Goal: Find specific page/section: Find specific page/section

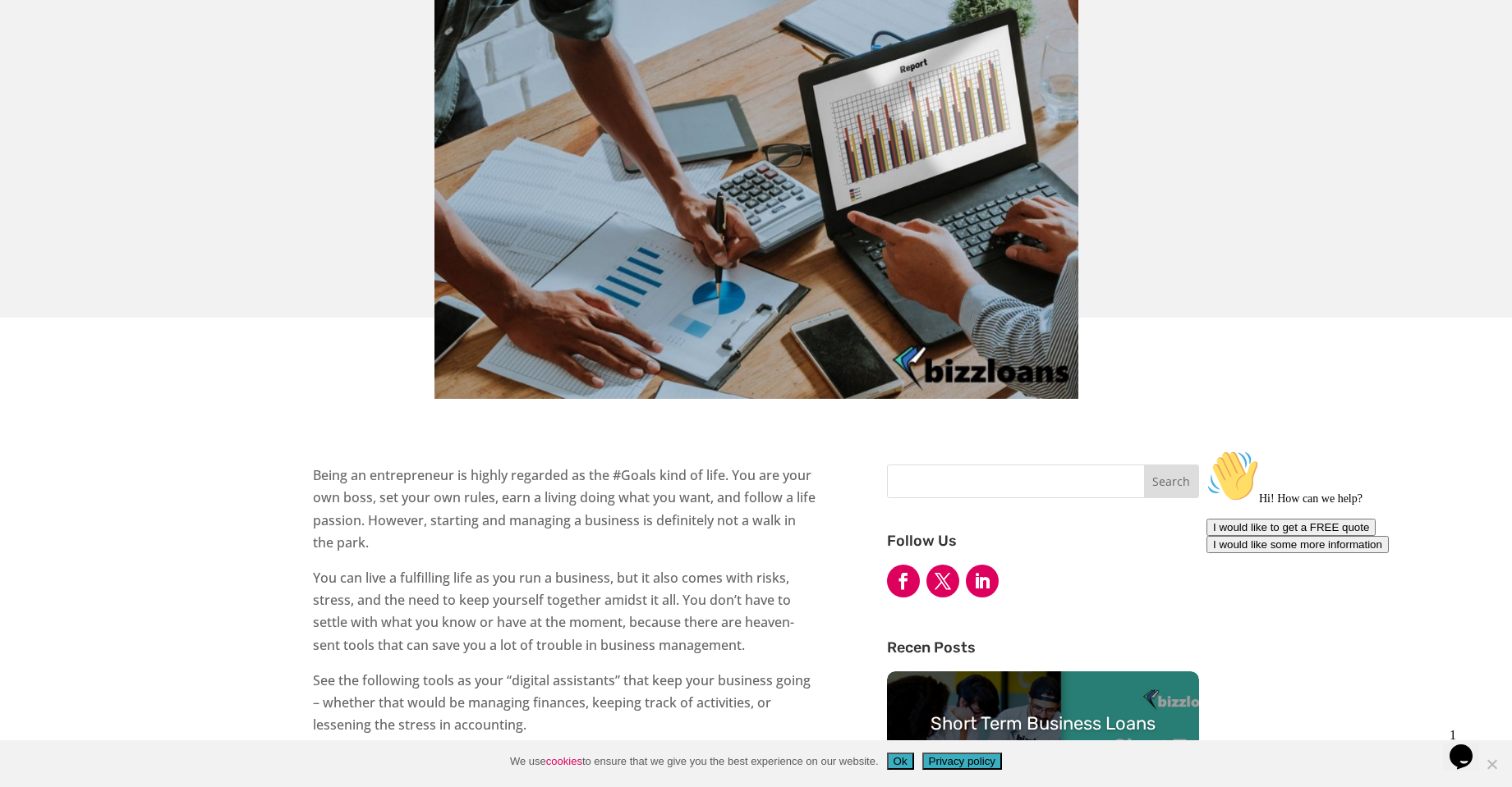
scroll to position [332, 0]
click at [951, 713] on link "Short Term Business Loans" at bounding box center [1043, 724] width 225 height 22
